Goal: Transaction & Acquisition: Subscribe to service/newsletter

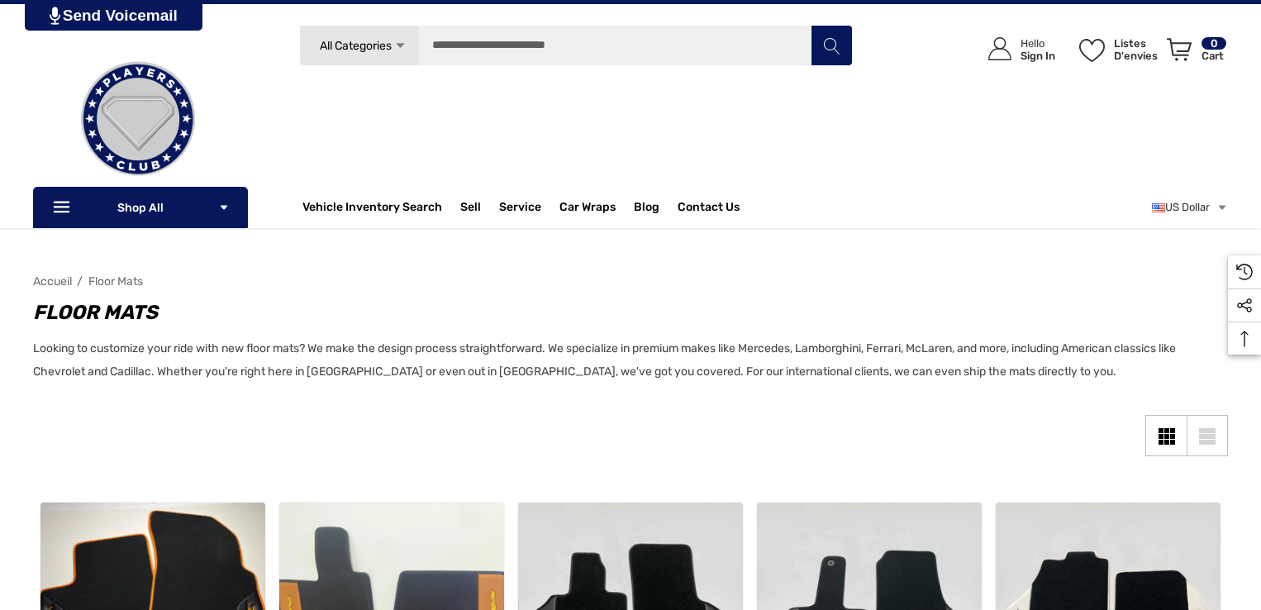
scroll to position [1792, 0]
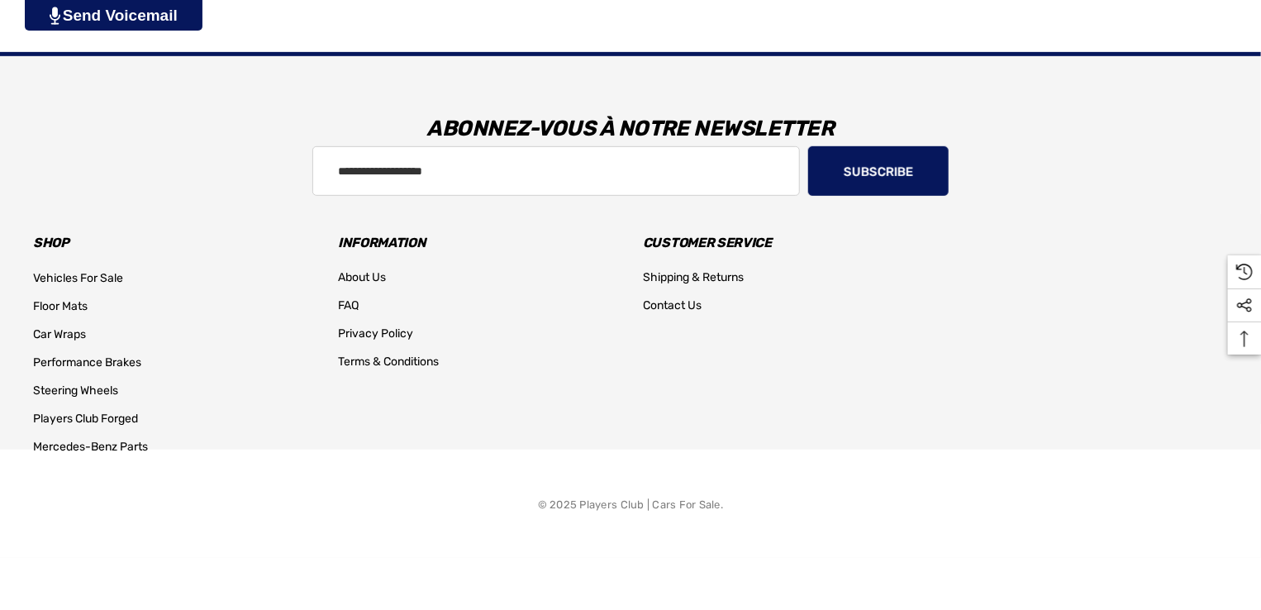
scroll to position [463, 0]
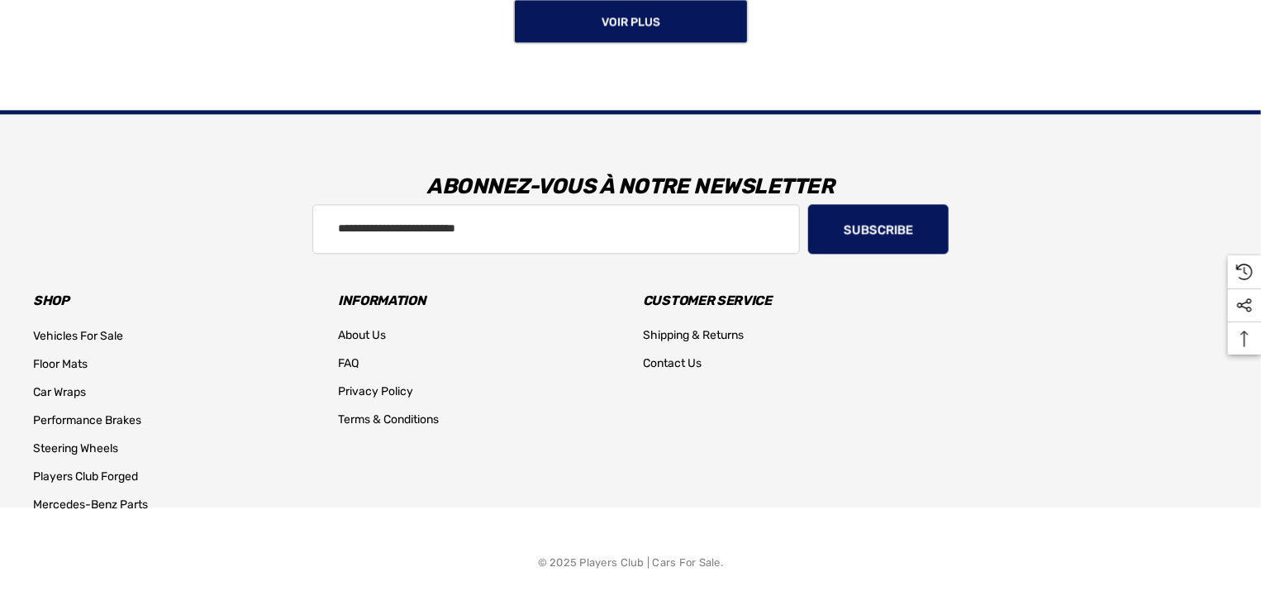
scroll to position [1792, 0]
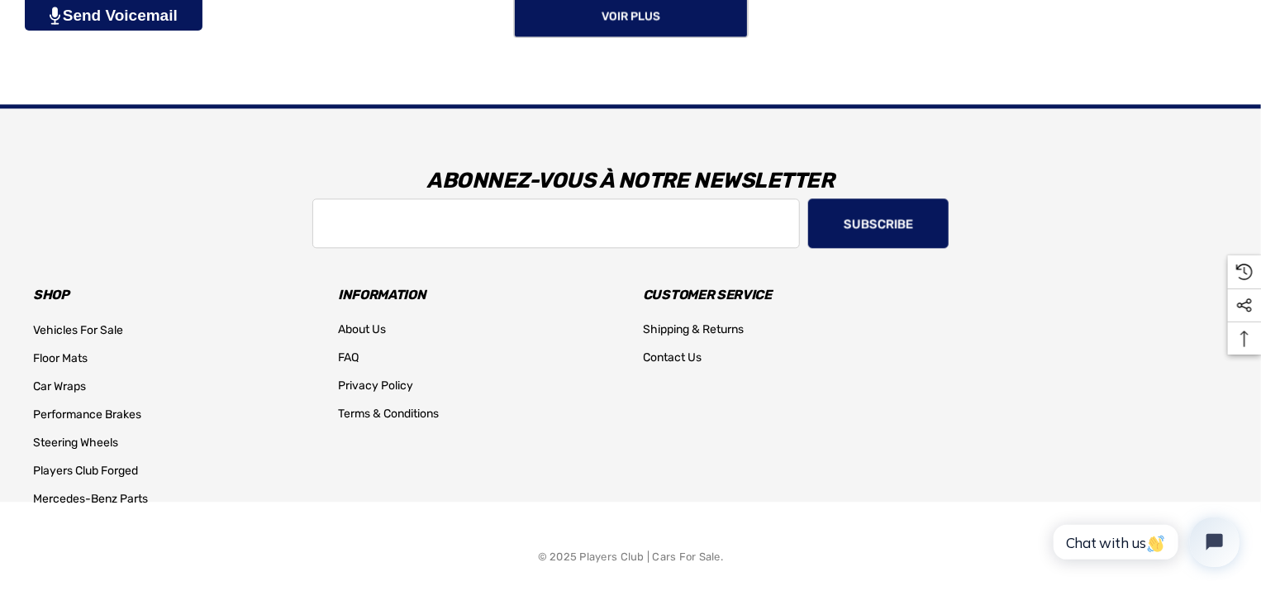
click at [375, 215] on input "Adresse e-mail" at bounding box center [555, 223] width 487 height 50
type input "**********"
click at [854, 219] on button "Subscribe" at bounding box center [878, 223] width 140 height 50
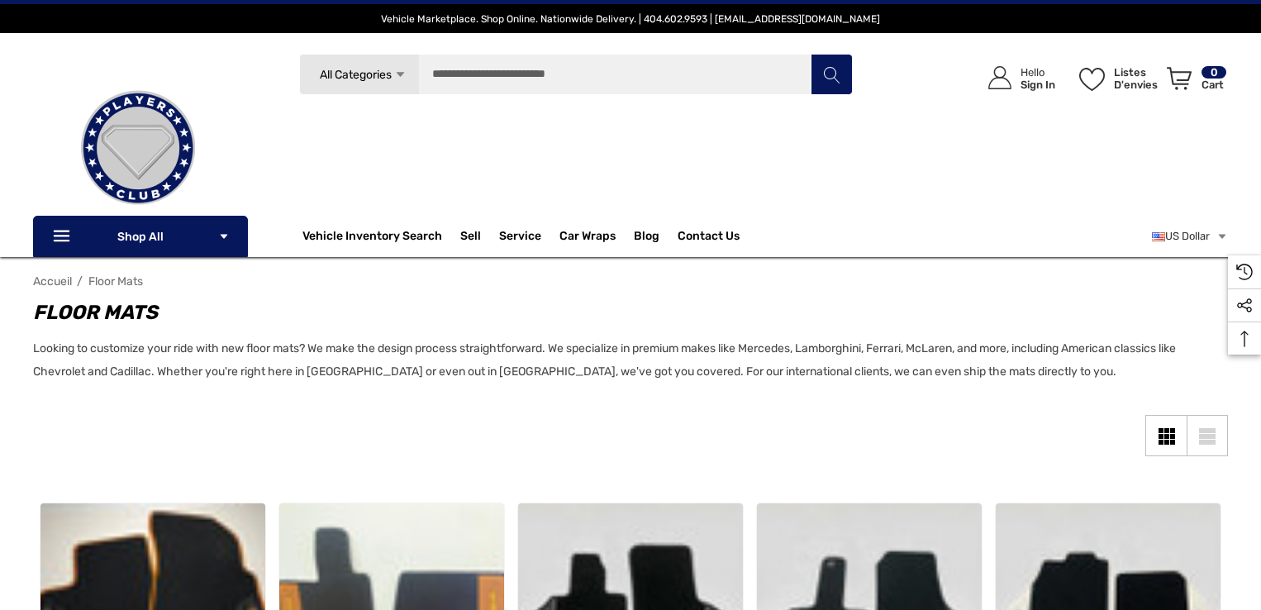
scroll to position [1798, 0]
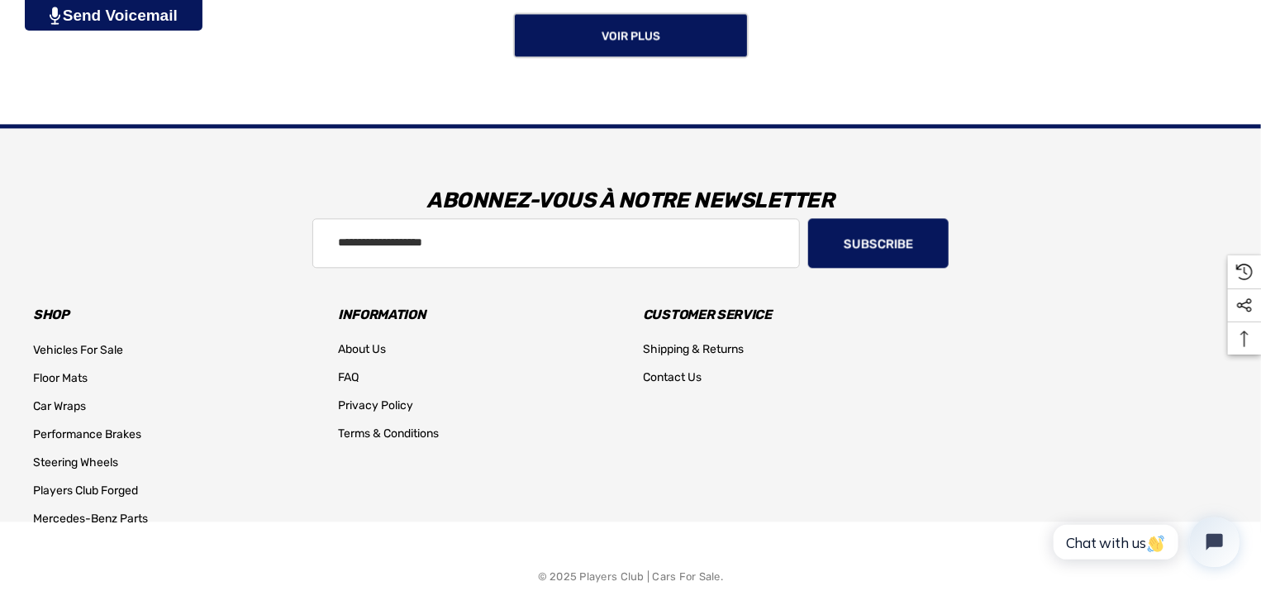
scroll to position [1798, 0]
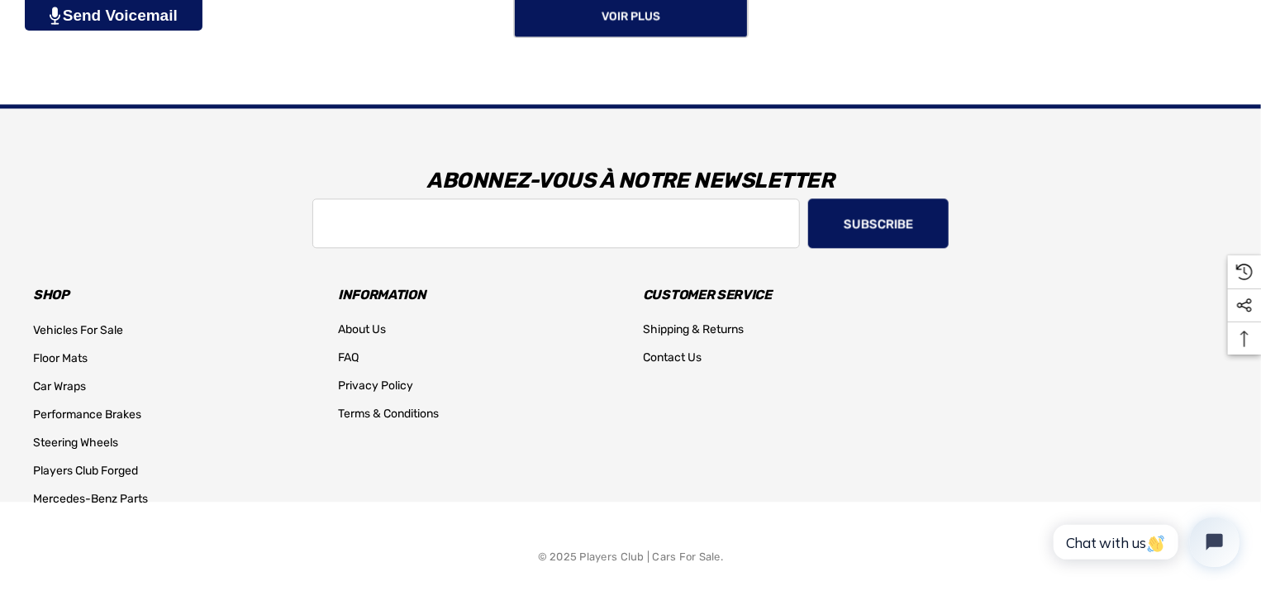
click at [431, 230] on input "Adresse e-mail" at bounding box center [555, 223] width 487 height 50
type input "**********"
click at [869, 226] on button "Subscribe" at bounding box center [878, 223] width 140 height 50
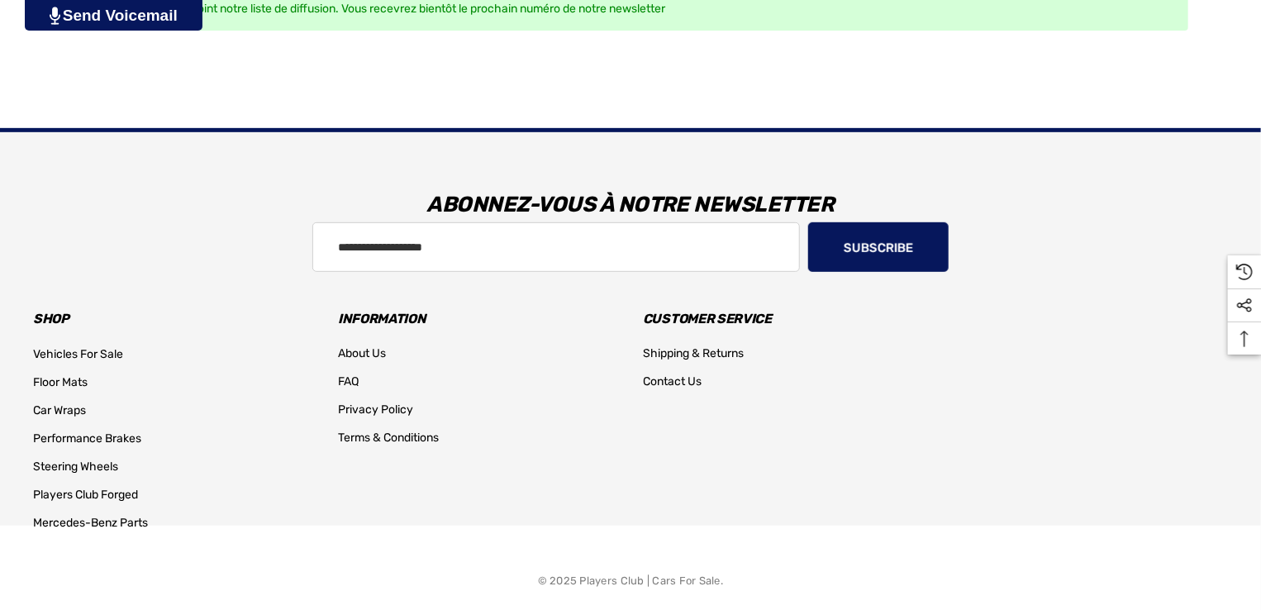
scroll to position [463, 0]
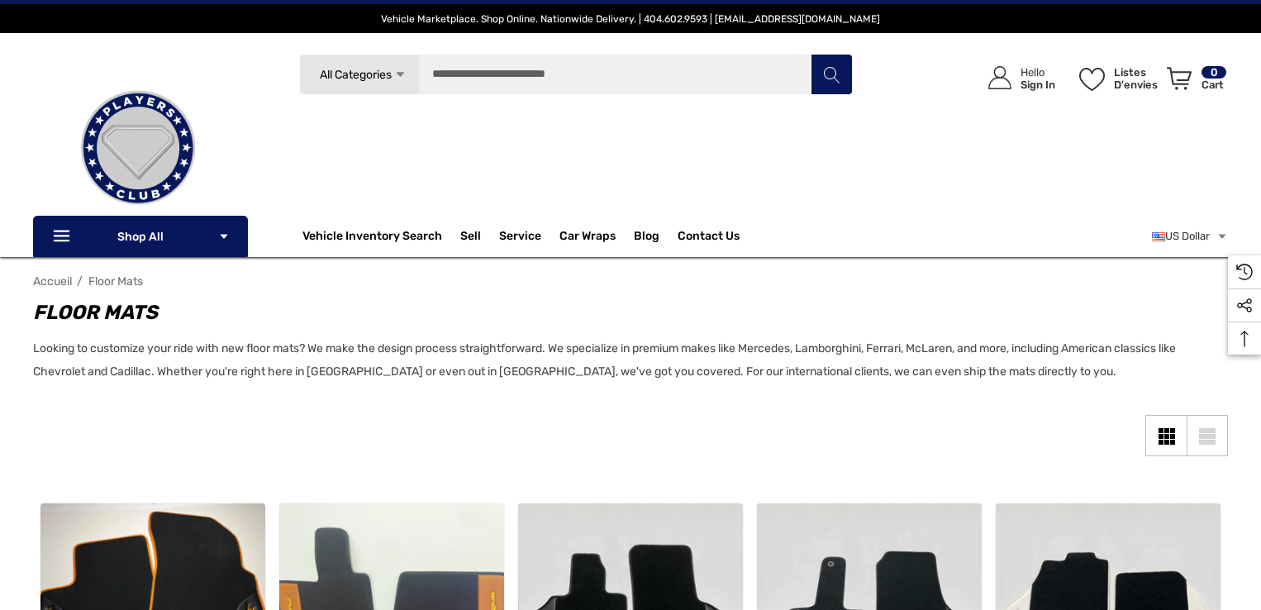
scroll to position [1798, 0]
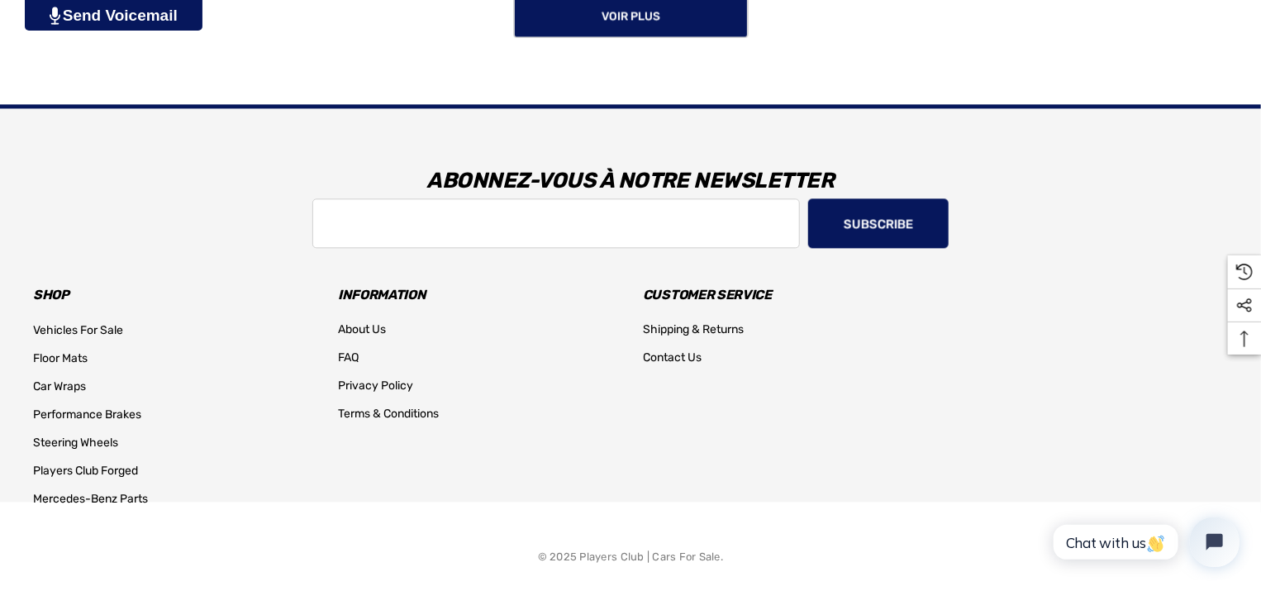
click at [432, 232] on input "Adresse e-mail" at bounding box center [555, 223] width 487 height 50
type input "**********"
click at [888, 210] on button "Subscribe" at bounding box center [878, 223] width 140 height 50
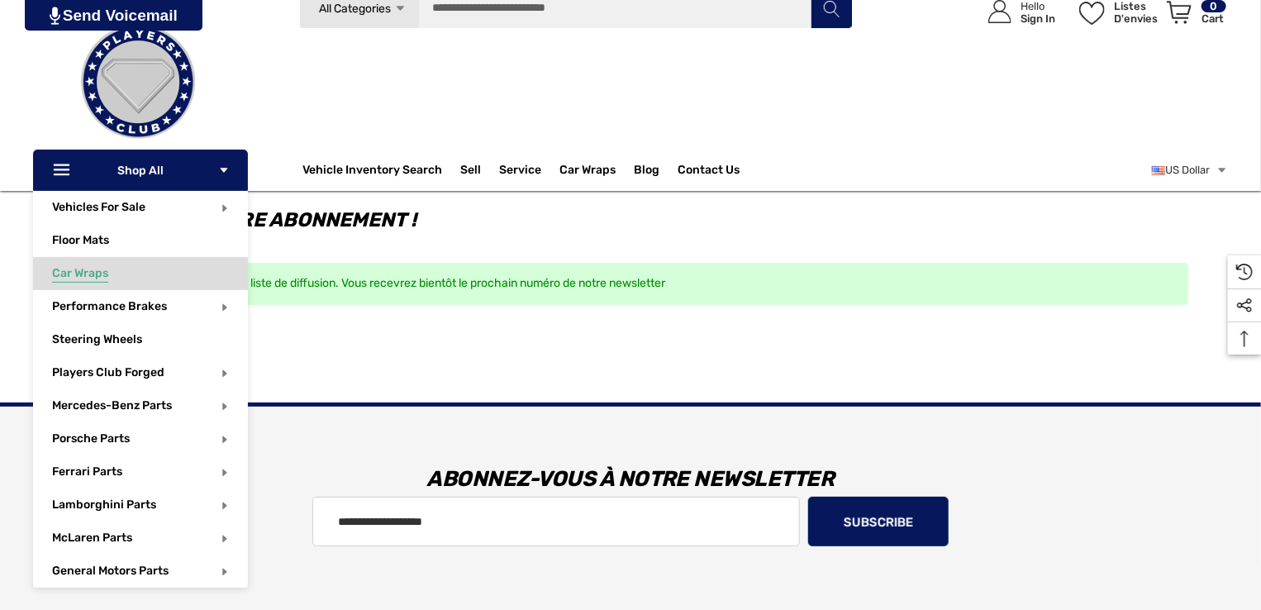
scroll to position [315, 0]
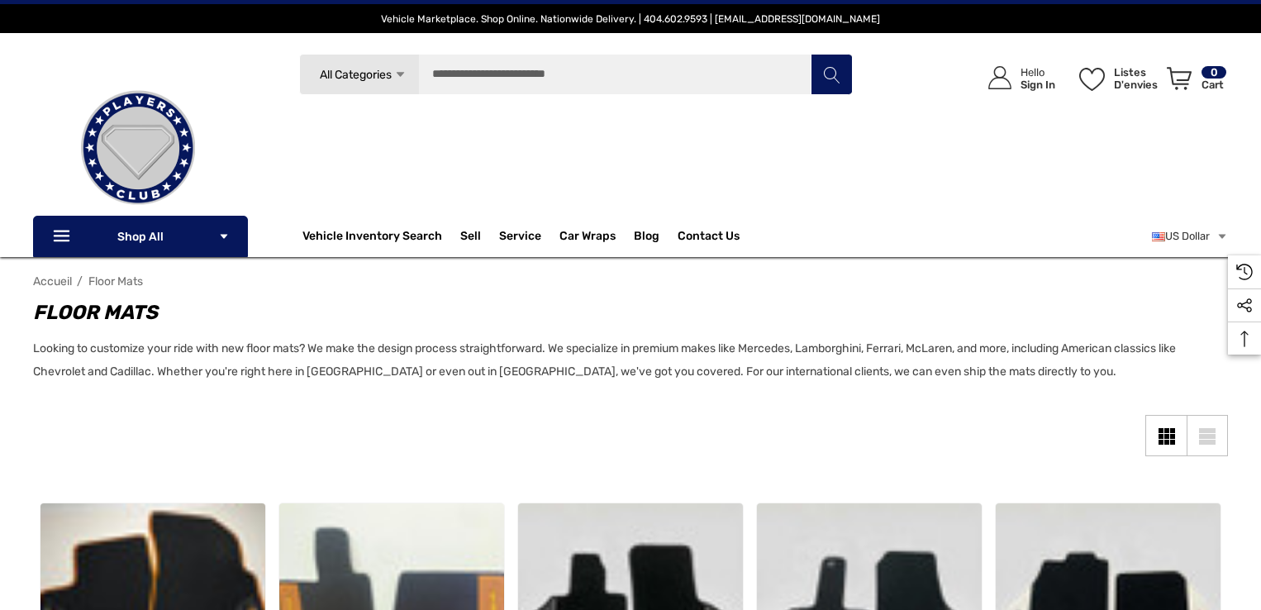
scroll to position [1798, 0]
